Goal: Information Seeking & Learning: Learn about a topic

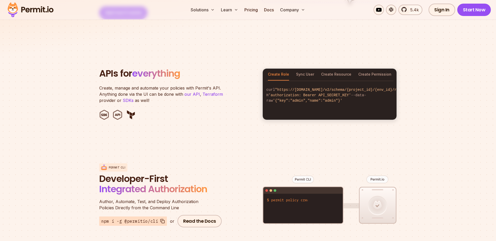
scroll to position [495, 0]
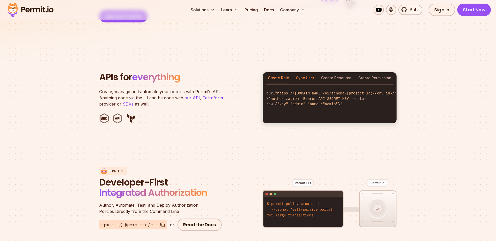
click at [304, 73] on button "Sync User" at bounding box center [305, 78] width 18 height 12
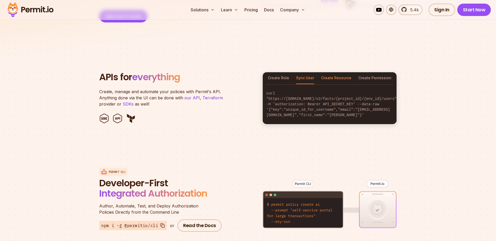
click at [335, 72] on button "Create Resource" at bounding box center [336, 78] width 30 height 12
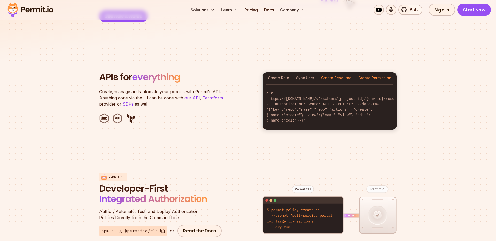
click at [368, 72] on button "Create Permission" at bounding box center [374, 78] width 33 height 12
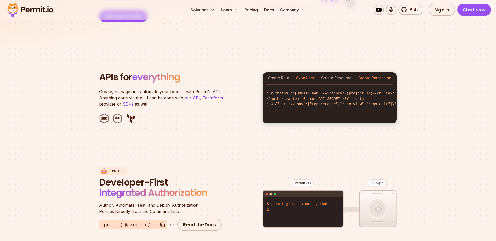
click at [297, 73] on button "Sync User" at bounding box center [305, 78] width 18 height 12
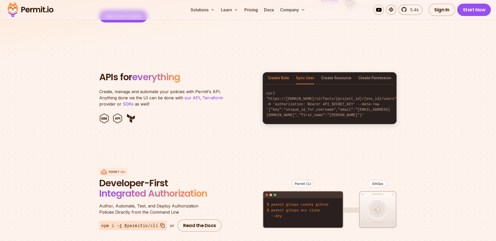
click at [280, 73] on button "Create Role" at bounding box center [278, 78] width 21 height 12
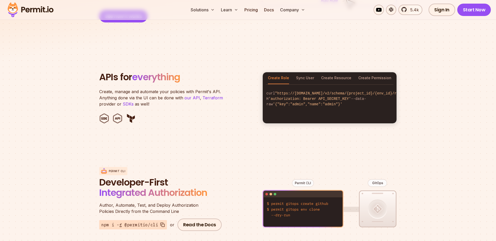
click at [319, 72] on div "Create Role Sync User Create Resource Create Permission" at bounding box center [330, 78] width 134 height 12
click at [345, 72] on button "Create Resource" at bounding box center [336, 78] width 30 height 12
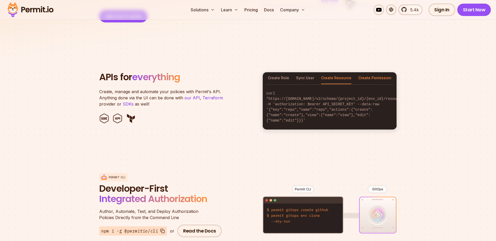
click at [365, 72] on button "Create Permission" at bounding box center [374, 78] width 33 height 12
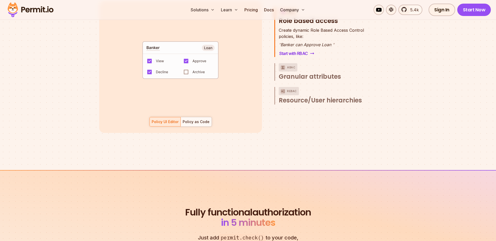
scroll to position [754, 0]
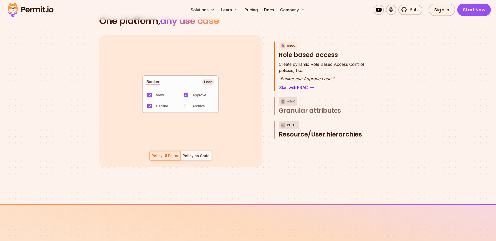
click at [295, 130] on span "Resource/User hierarchies" at bounding box center [320, 134] width 83 height 8
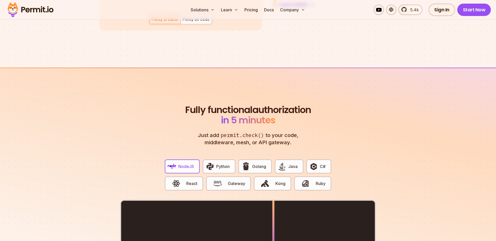
scroll to position [726, 0]
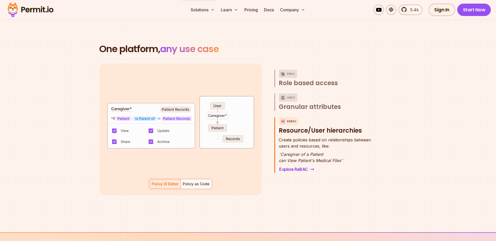
click at [459, 77] on section "One platform, any use case RBAC Role based access default allow := false allow …" at bounding box center [248, 125] width 496 height 213
